Goal: Information Seeking & Learning: Understand process/instructions

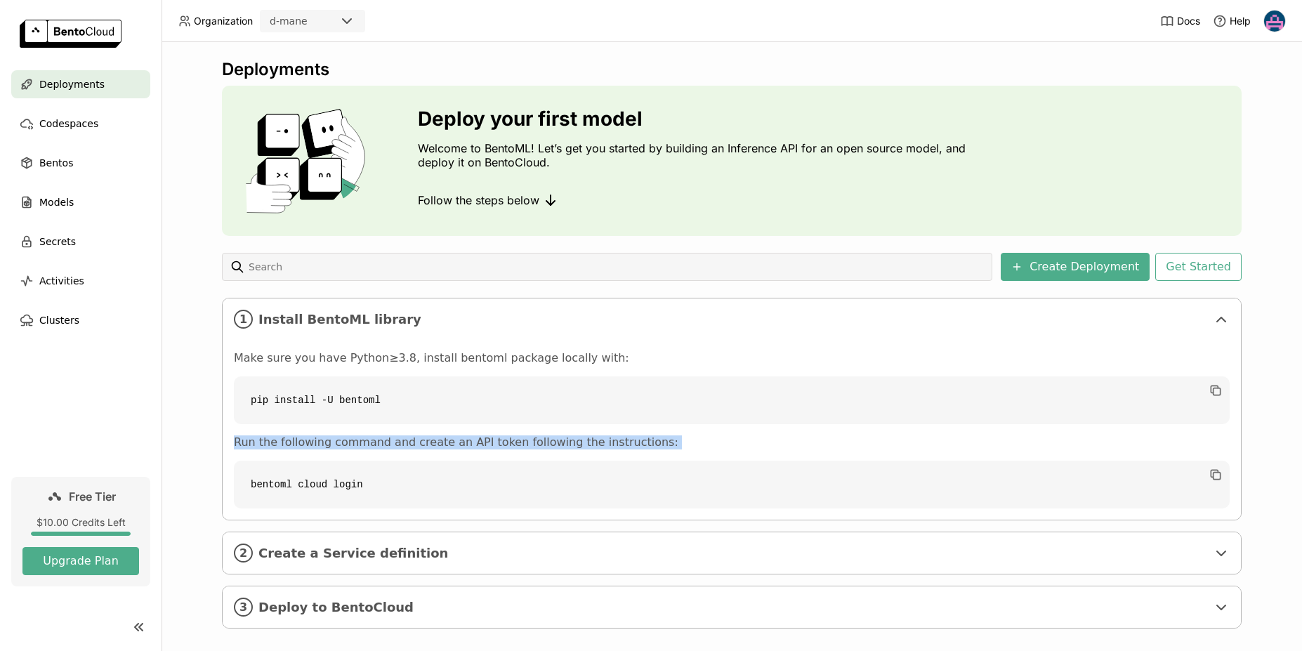
drag, startPoint x: 332, startPoint y: 435, endPoint x: 630, endPoint y: 444, distance: 298.7
click at [618, 447] on div "Make sure you have Python≥3.8, install bentoml package locally with: pip instal…" at bounding box center [732, 429] width 996 height 157
click at [661, 440] on p "Run the following command and create an API token following the instructions:" at bounding box center [732, 443] width 996 height 14
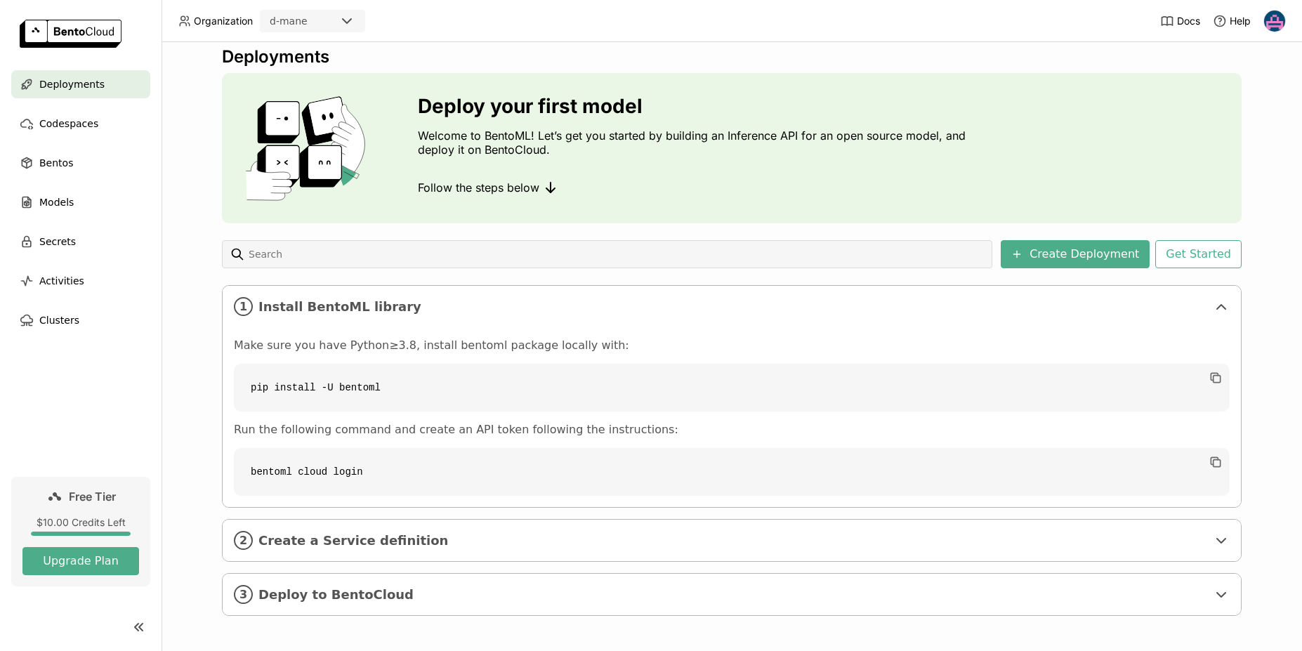
scroll to position [15, 0]
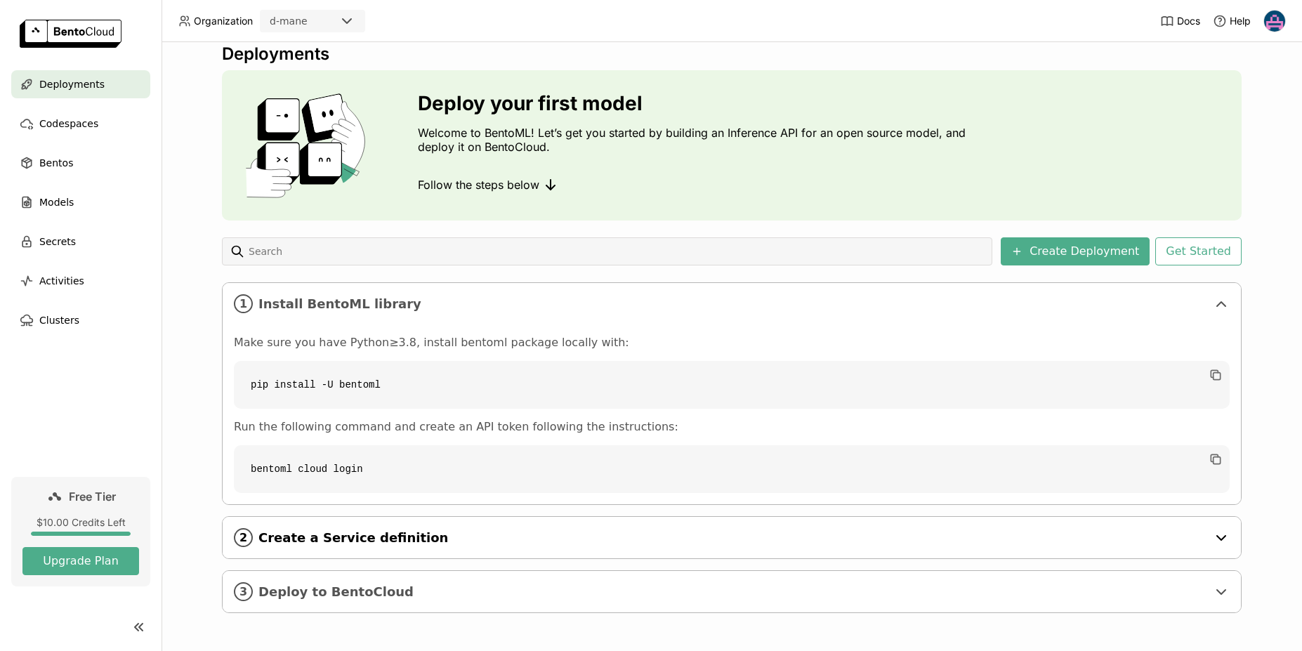
click at [299, 536] on span "Create a Service definition" at bounding box center [733, 537] width 949 height 15
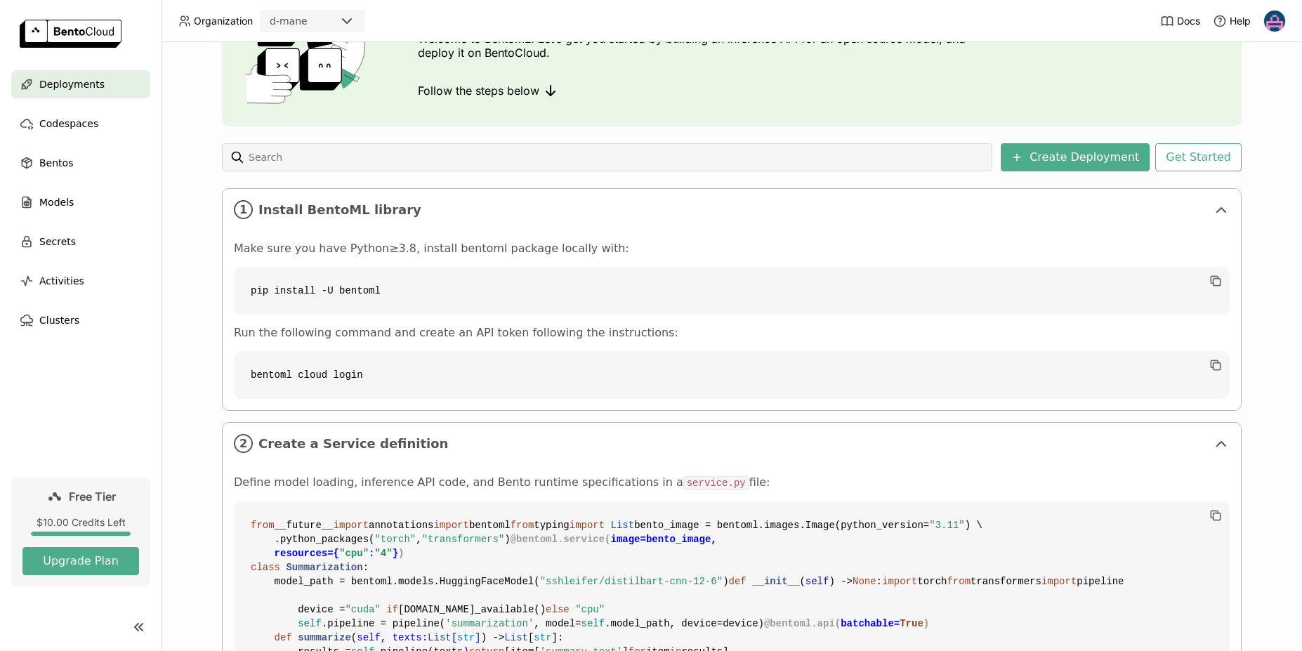
scroll to position [0, 0]
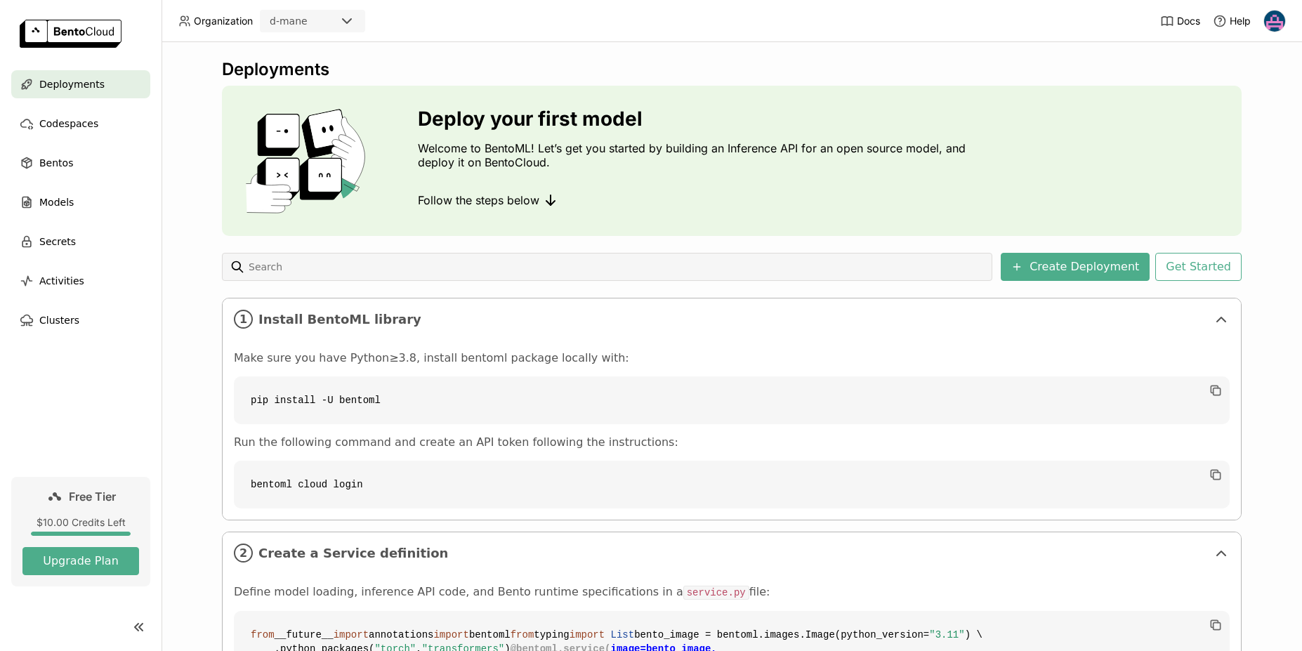
click at [353, 20] on icon at bounding box center [347, 21] width 17 height 17
click at [471, 15] on header "Organization d-mane Docs Help" at bounding box center [651, 21] width 1302 height 42
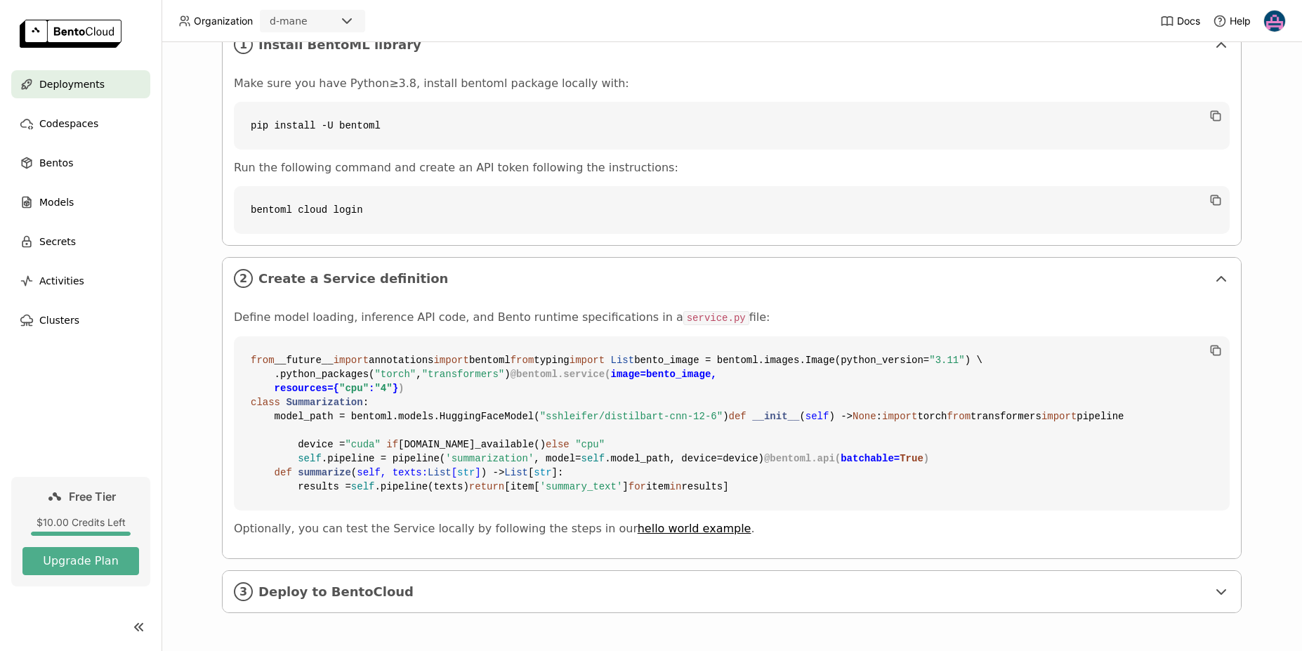
scroll to position [528, 0]
drag, startPoint x: 240, startPoint y: 103, endPoint x: 353, endPoint y: 235, distance: 173.9
click at [398, 336] on code "from __future__ import annotations import bentoml from typing import List bento…" at bounding box center [732, 423] width 996 height 174
click at [432, 336] on code "from __future__ import annotations import bentoml from typing import List bento…" at bounding box center [732, 423] width 996 height 174
click at [443, 336] on code "from __future__ import annotations import bentoml from typing import List bento…" at bounding box center [732, 423] width 996 height 174
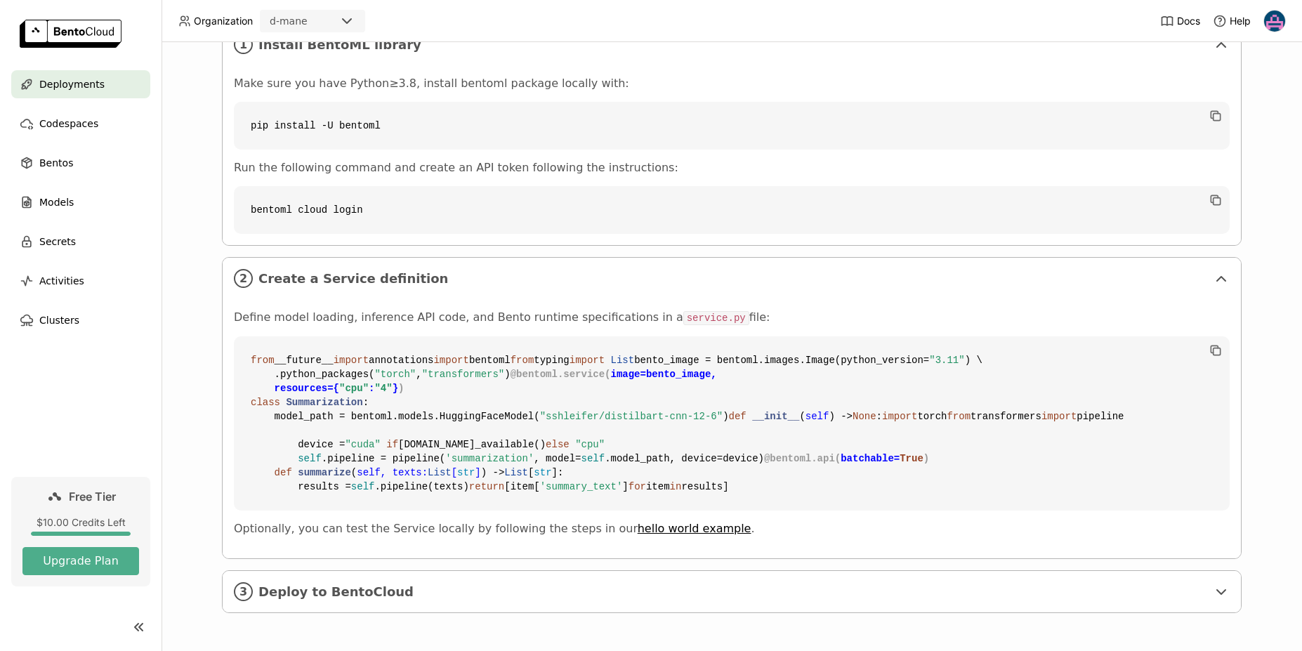
click at [449, 336] on code "from __future__ import annotations import bentoml from typing import List bento…" at bounding box center [732, 423] width 996 height 174
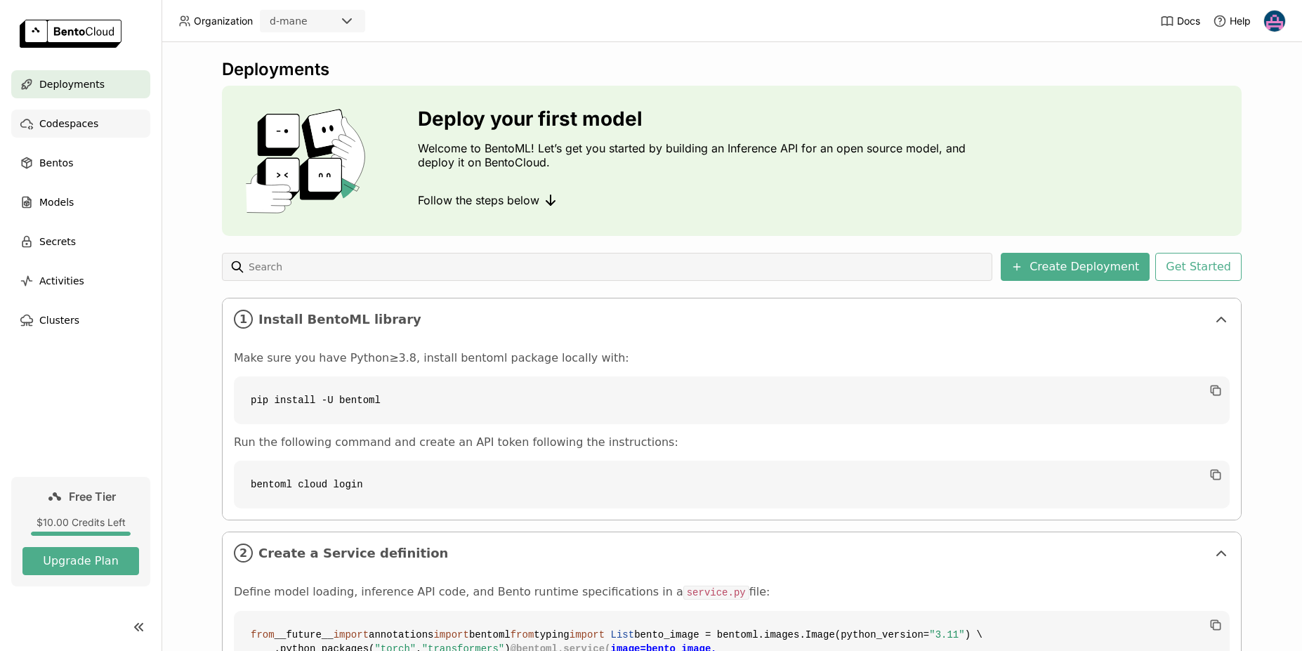
click at [75, 126] on span "Codespaces" at bounding box center [68, 123] width 59 height 17
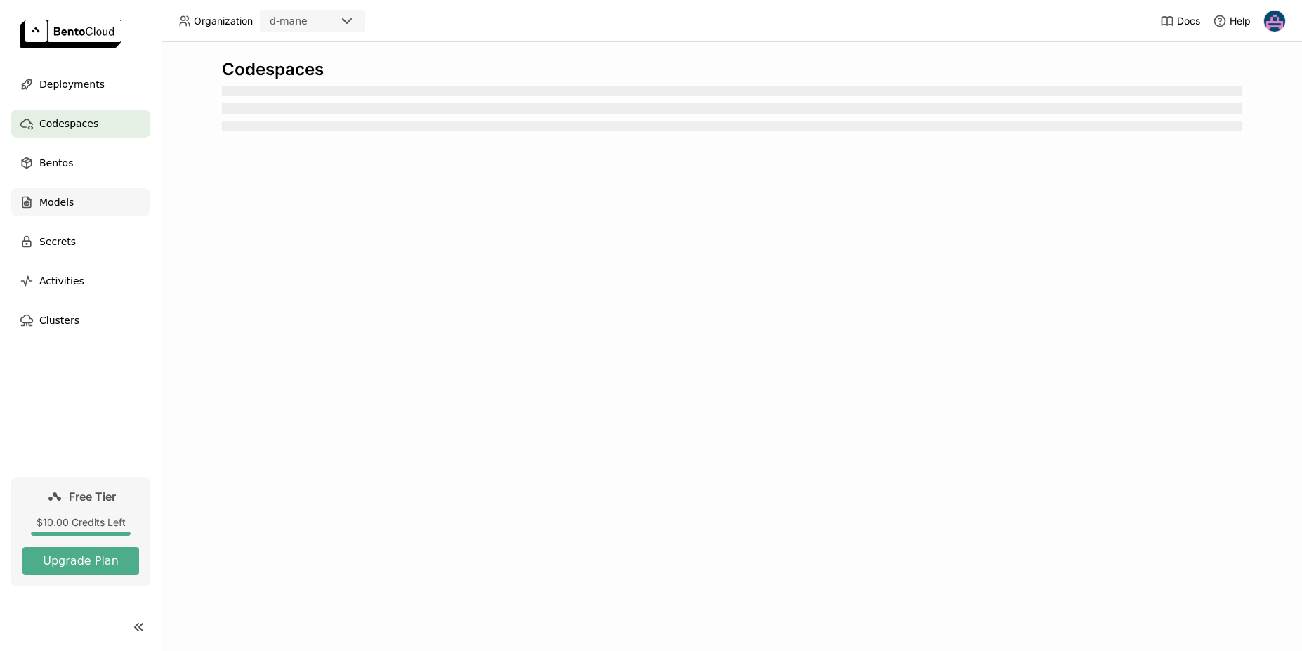
click at [60, 209] on span "Models" at bounding box center [56, 202] width 34 height 17
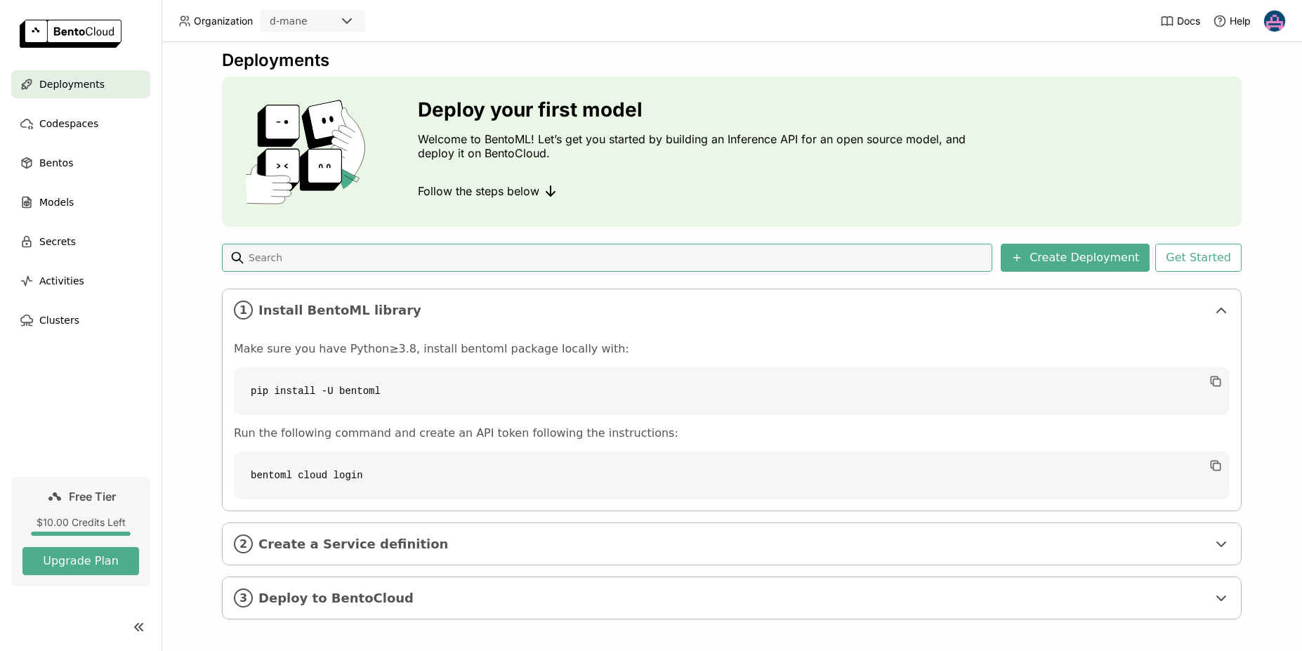
scroll to position [15, 0]
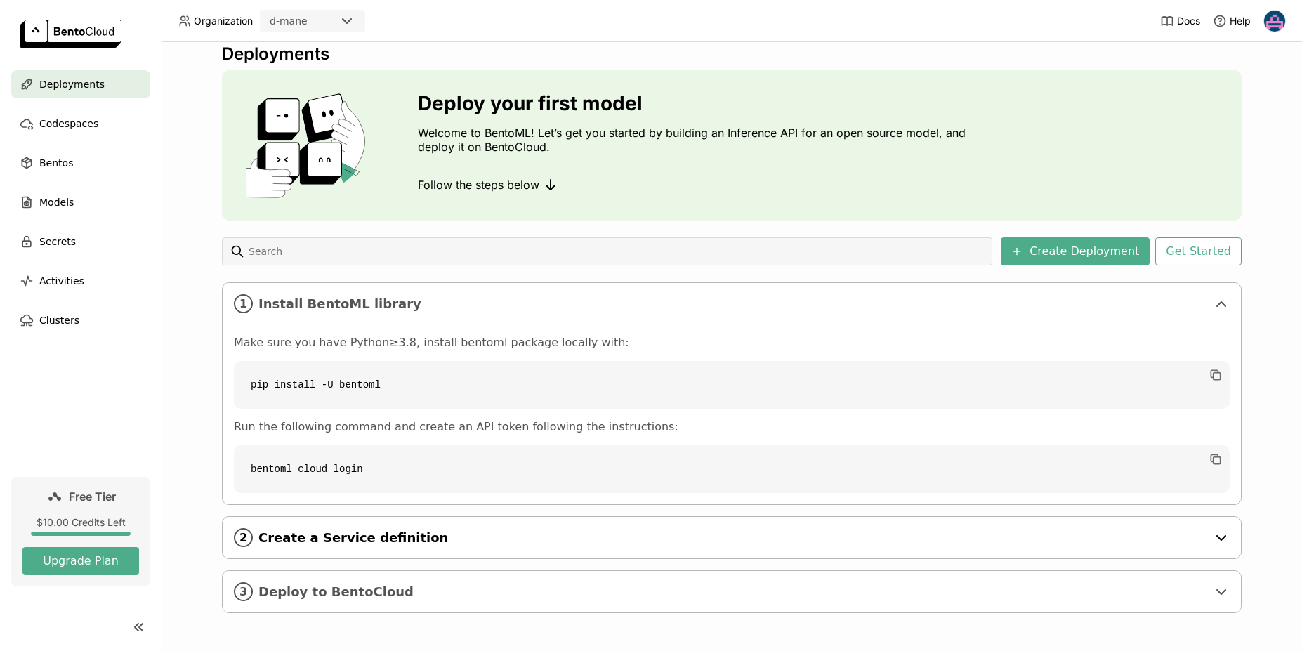
click at [292, 537] on span "Create a Service definition" at bounding box center [733, 537] width 949 height 15
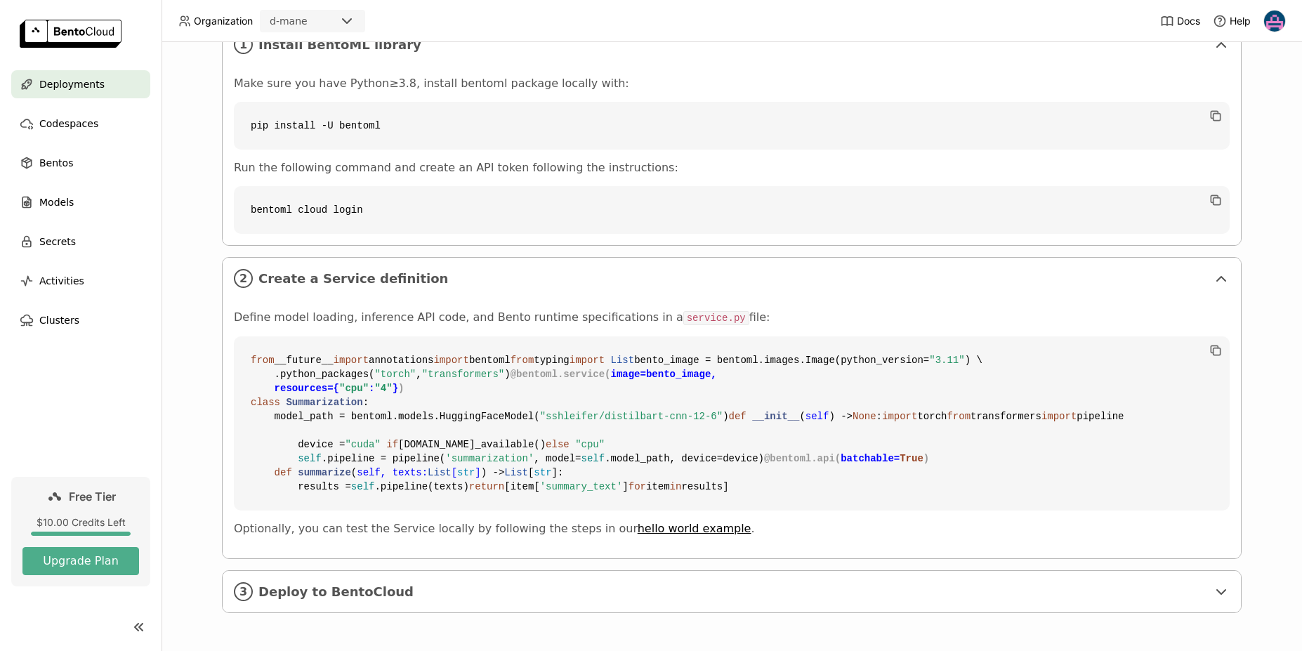
scroll to position [528, 0]
click at [364, 603] on div "3 Deploy to BentoCloud" at bounding box center [732, 591] width 1019 height 41
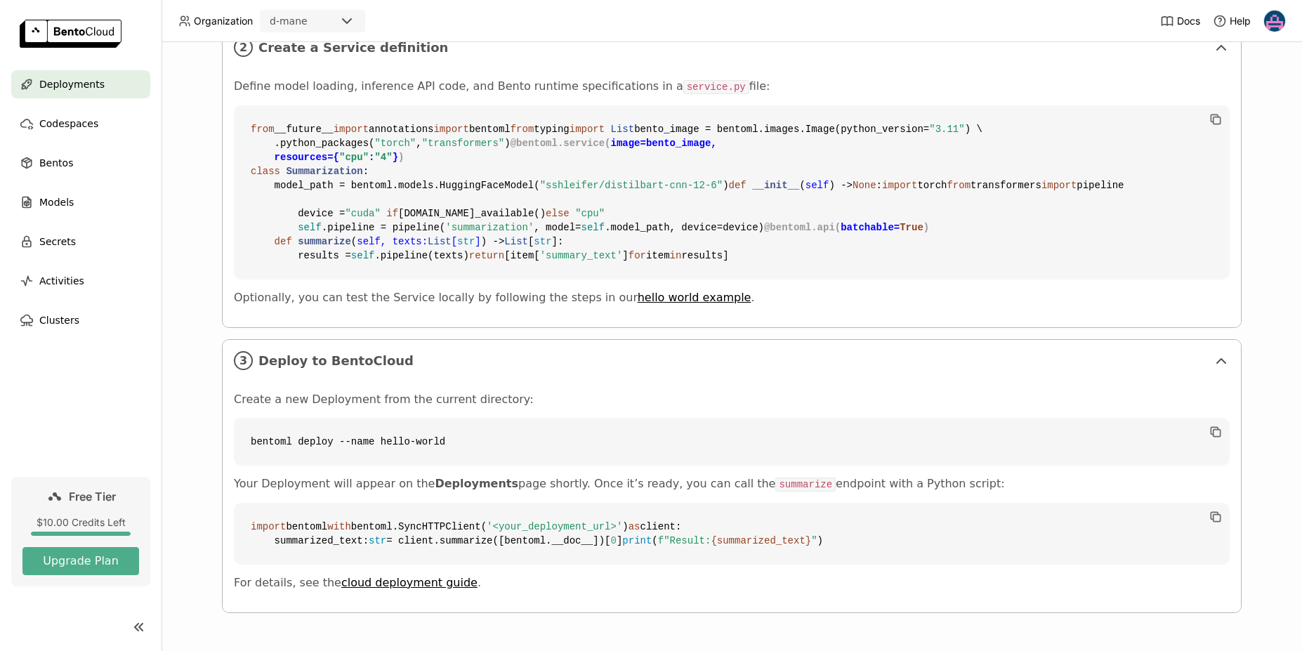
scroll to position [801, 0]
